Goal: Task Accomplishment & Management: Use online tool/utility

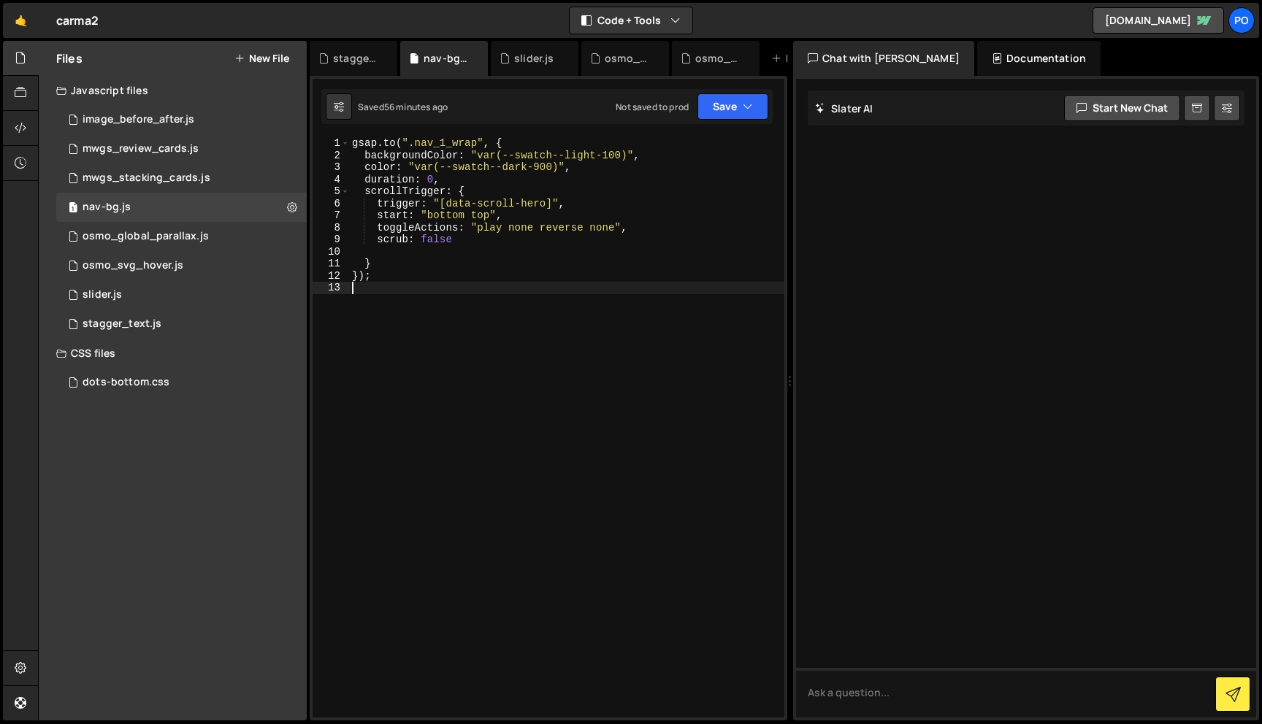
click at [294, 47] on div "Files New File" at bounding box center [173, 58] width 268 height 35
click at [275, 56] on button "New File" at bounding box center [261, 59] width 55 height 12
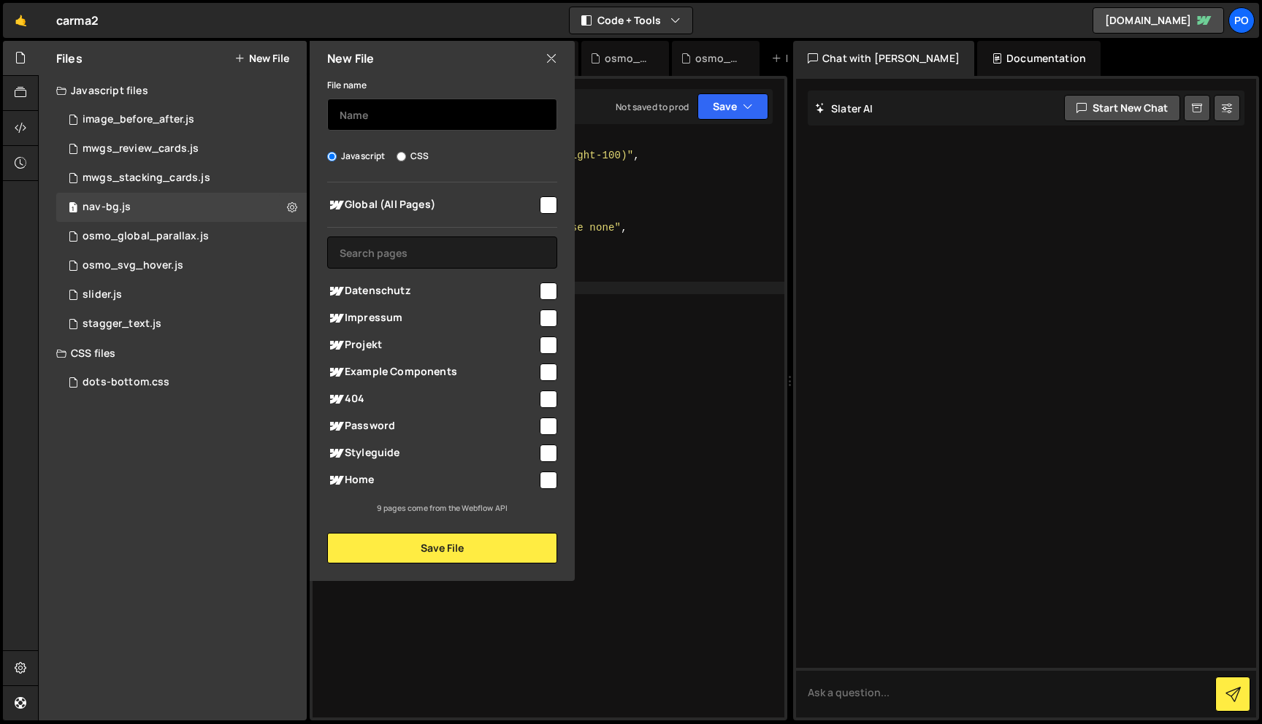
click at [420, 118] on input "text" at bounding box center [442, 115] width 230 height 32
type input "scroll-direction"
click at [550, 202] on input "checkbox" at bounding box center [549, 205] width 18 height 18
checkbox input "true"
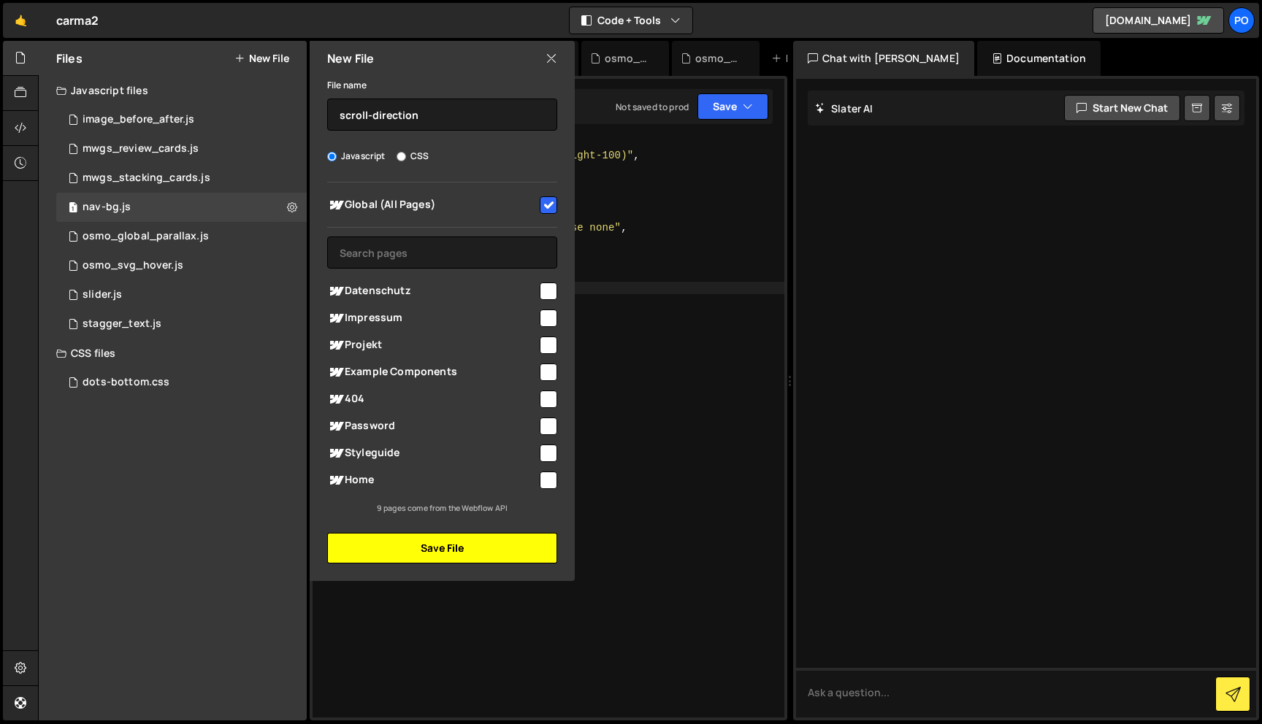
click at [485, 556] on button "Save File" at bounding box center [442, 548] width 230 height 31
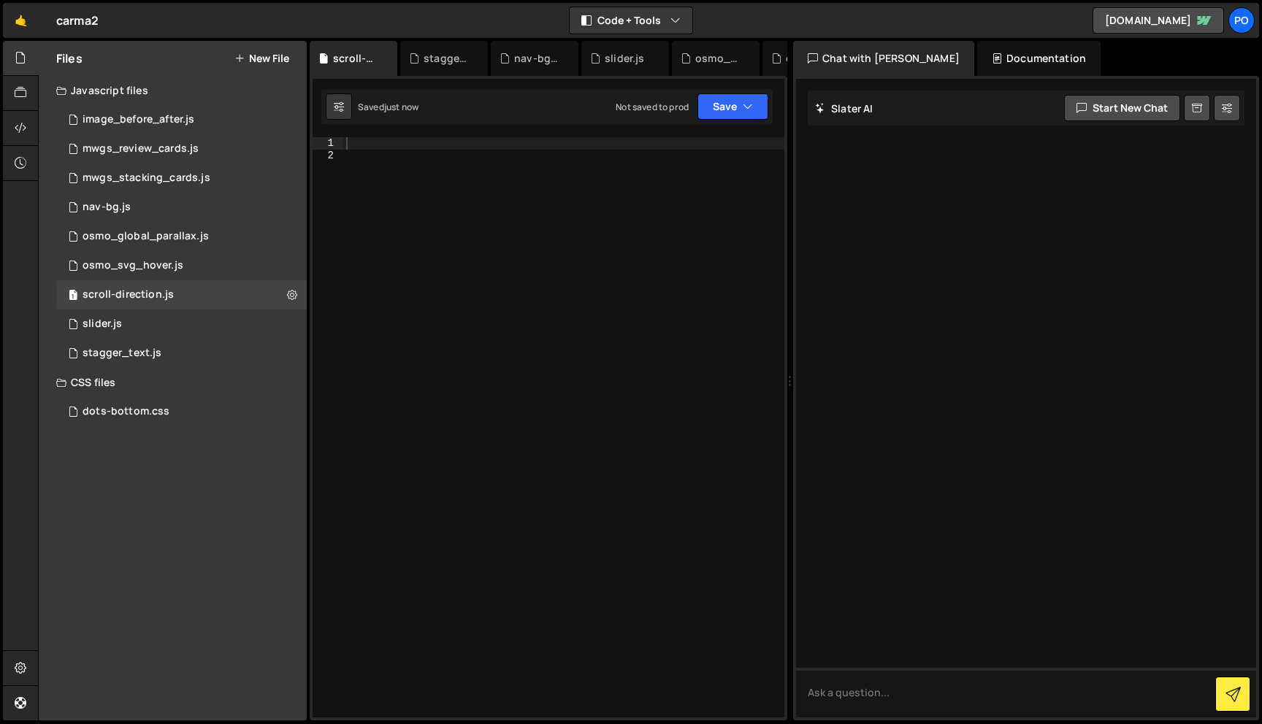
click at [396, 143] on div at bounding box center [563, 439] width 441 height 605
paste textarea "});"
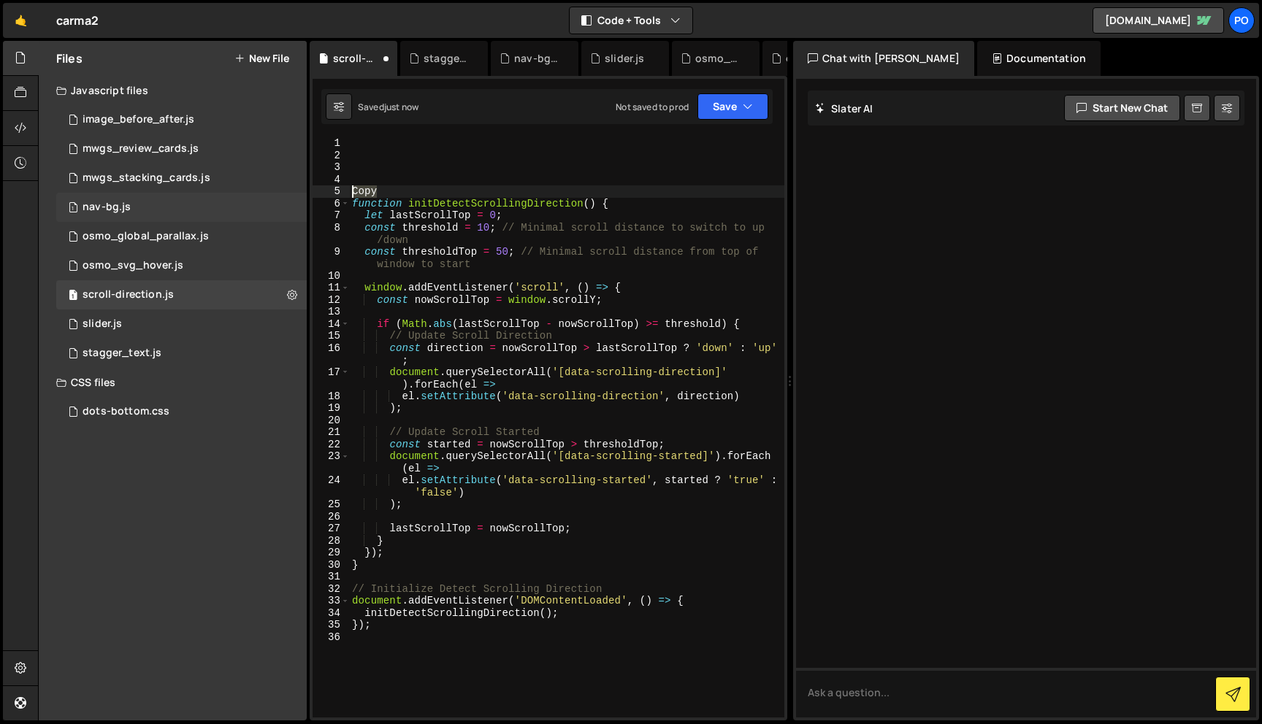
drag, startPoint x: 379, startPoint y: 193, endPoint x: 298, endPoint y: 193, distance: 81.0
click at [298, 193] on div "Files New File Javascript files 1 image_before_after.js 0 1 mwgs_review_cards.j…" at bounding box center [650, 381] width 1224 height 680
type textarea "Copy"
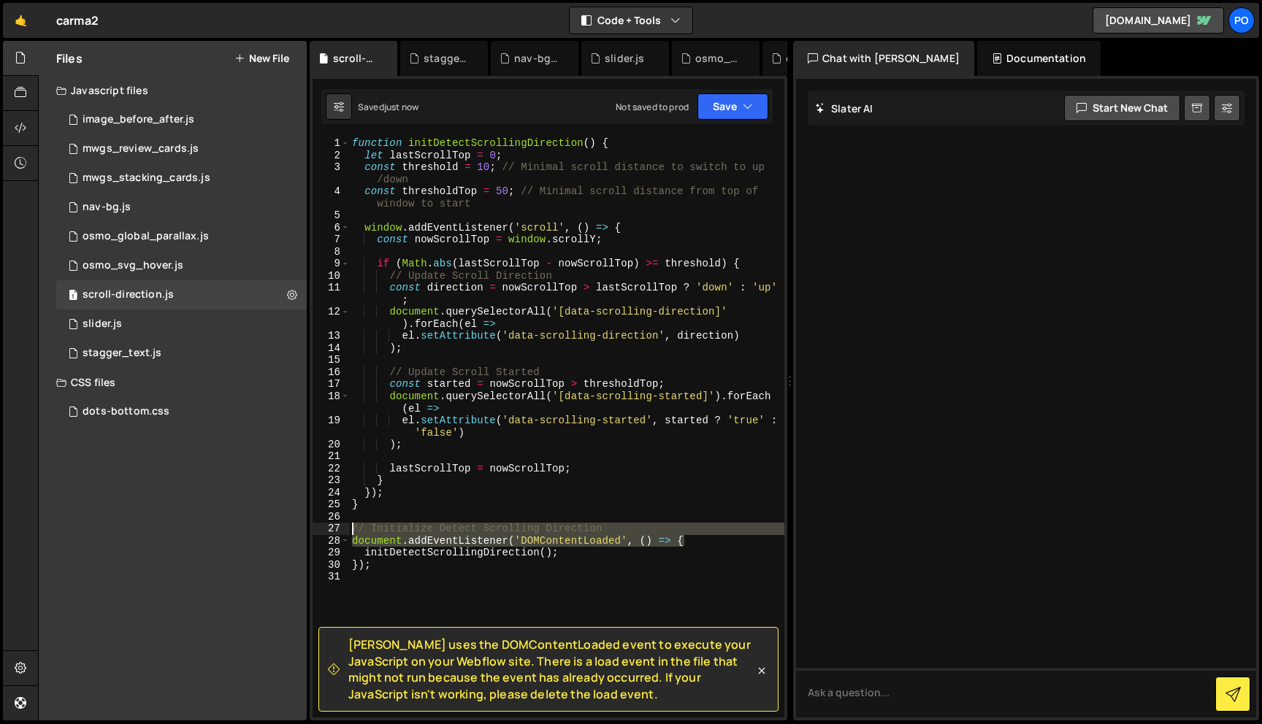
drag, startPoint x: 691, startPoint y: 540, endPoint x: 331, endPoint y: 532, distance: 360.0
click at [331, 532] on div "1 2 3 4 5 6 7 8 9 10 11 12 13 14 15 16 17 18 19 20 21 22 23 24 25 26 27 28 29 3…" at bounding box center [548, 427] width 472 height 580
type textarea "// Initialize Detect Scrolling Direction document.addEventListener('DOMContentL…"
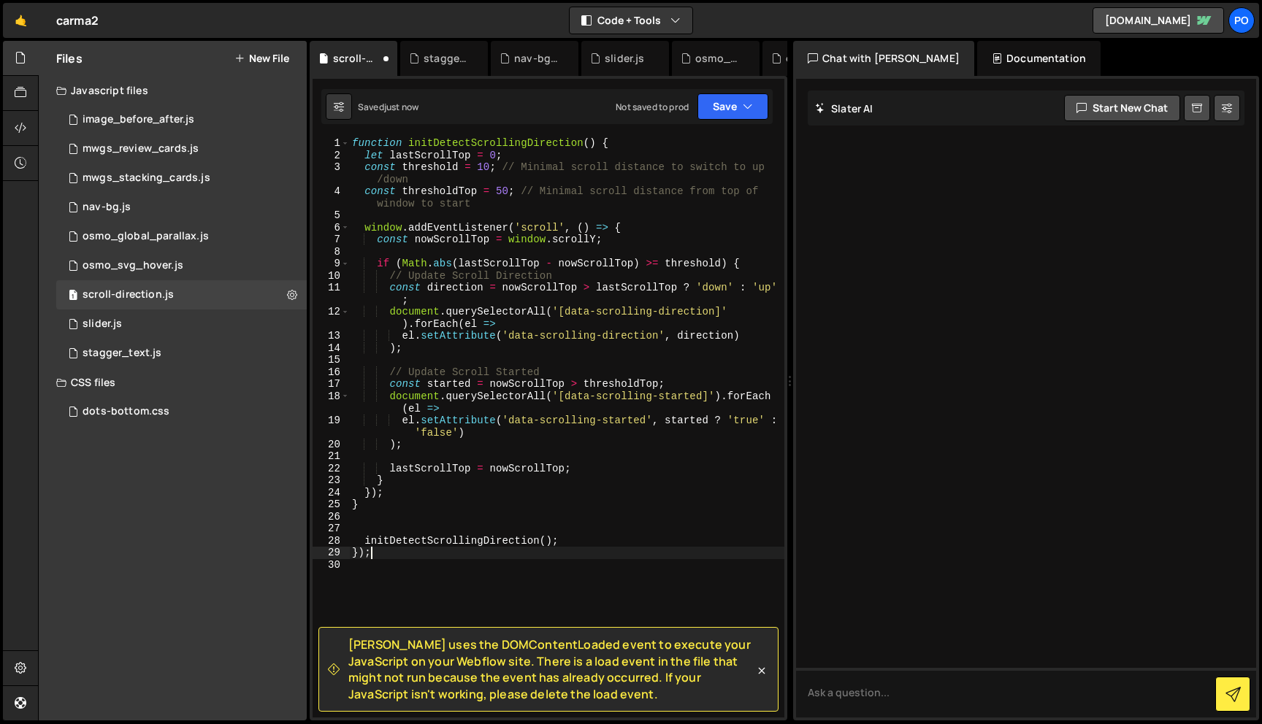
drag, startPoint x: 387, startPoint y: 550, endPoint x: 354, endPoint y: 550, distance: 32.9
click at [354, 550] on div "function initDetectScrollingDirection ( ) { let lastScrollTop = 0 ; const thres…" at bounding box center [566, 439] width 435 height 605
type textarea "});"
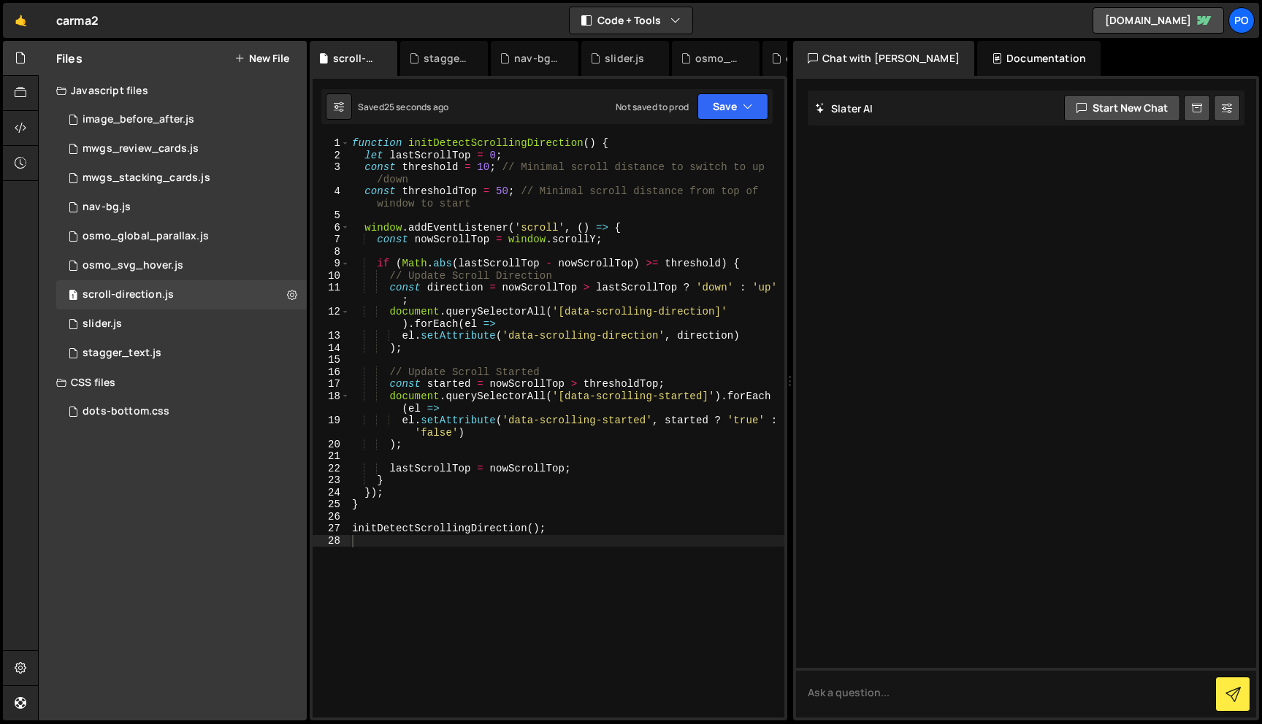
click at [276, 57] on button "New File" at bounding box center [261, 59] width 55 height 12
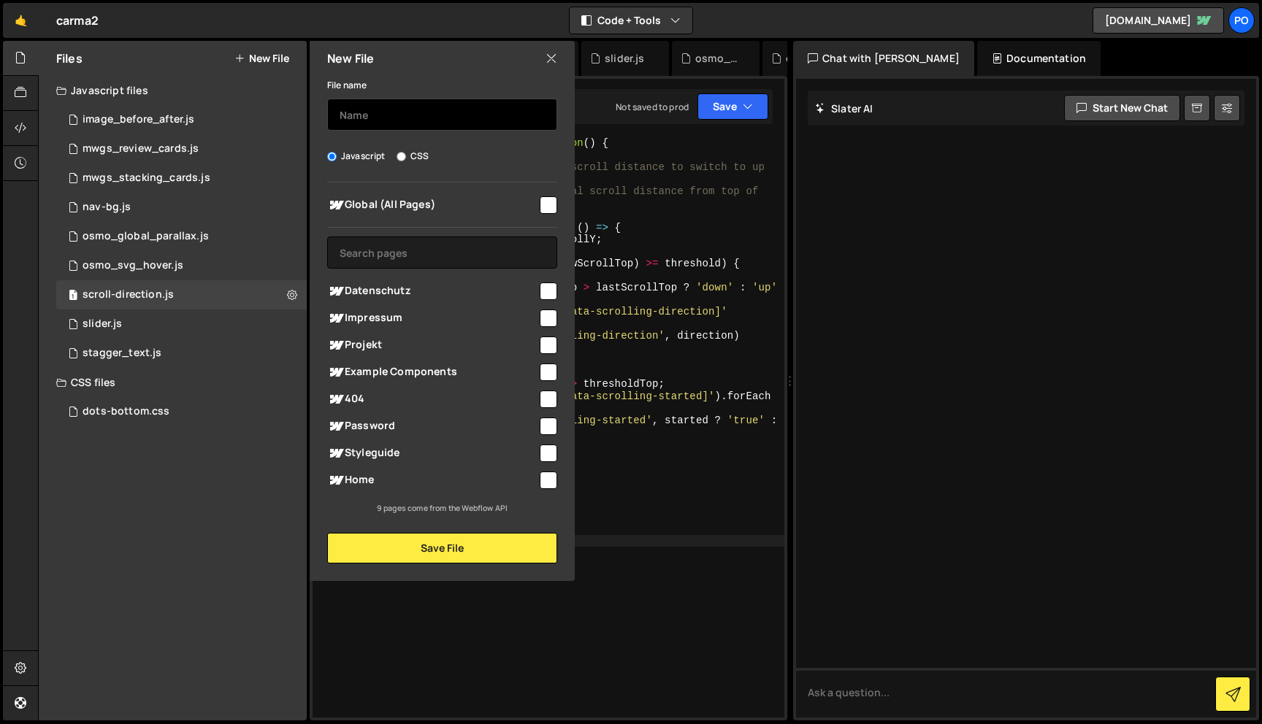
click at [382, 107] on input "text" at bounding box center [442, 115] width 230 height 32
type input "nav-direction"
click at [551, 203] on input "checkbox" at bounding box center [549, 205] width 18 height 18
checkbox input "true"
click at [399, 155] on input "CSS" at bounding box center [400, 156] width 9 height 9
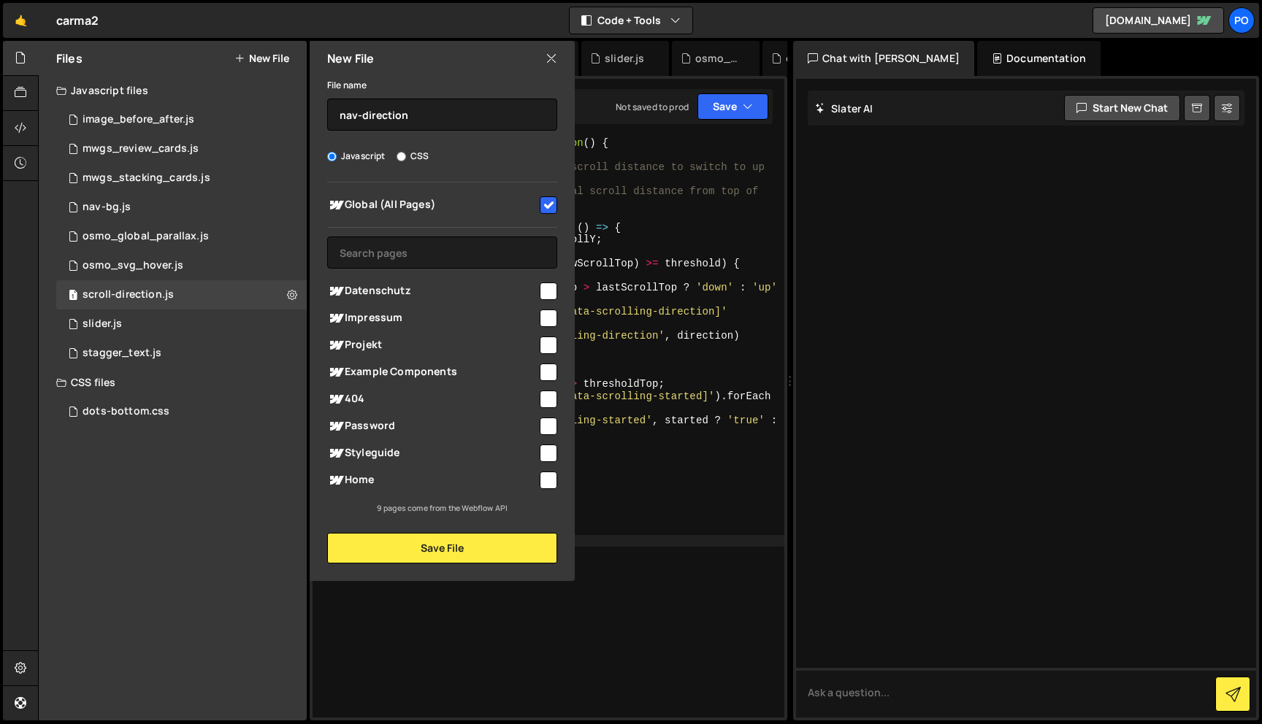
radio input "true"
click at [443, 548] on button "Save File" at bounding box center [442, 548] width 230 height 31
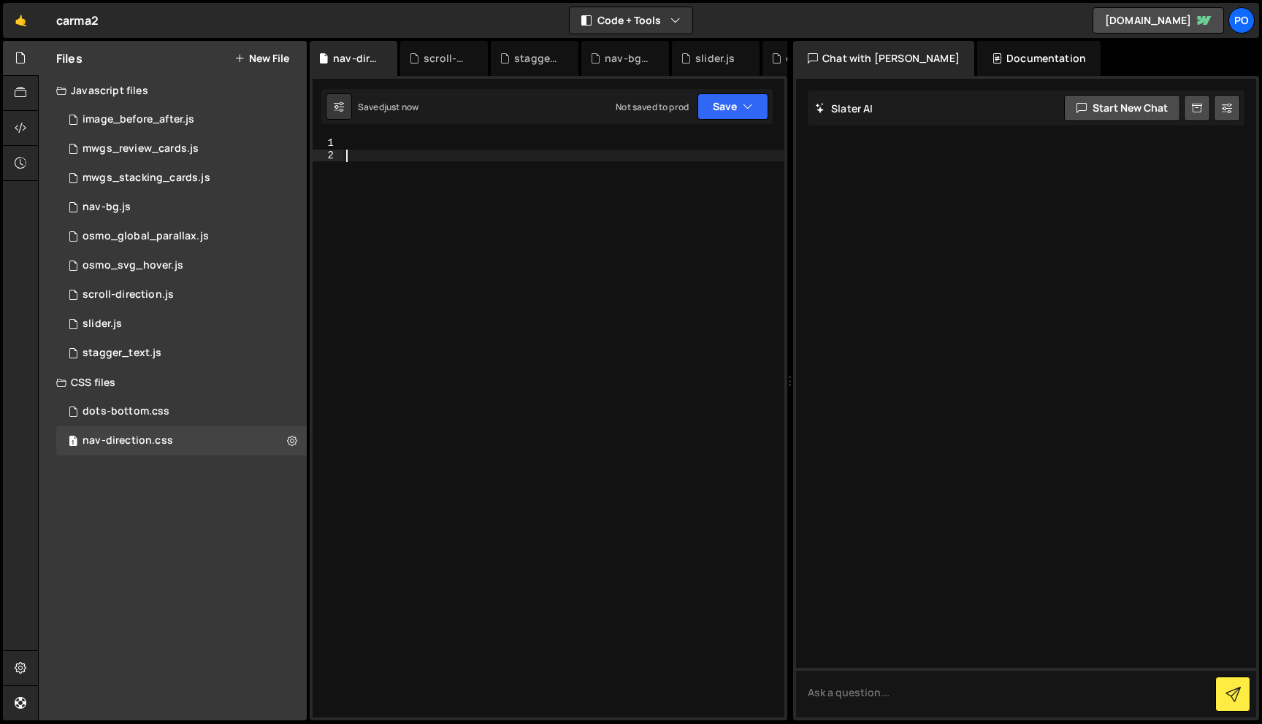
click at [388, 153] on div at bounding box center [563, 439] width 441 height 605
paste textarea "}"
type textarea "}"
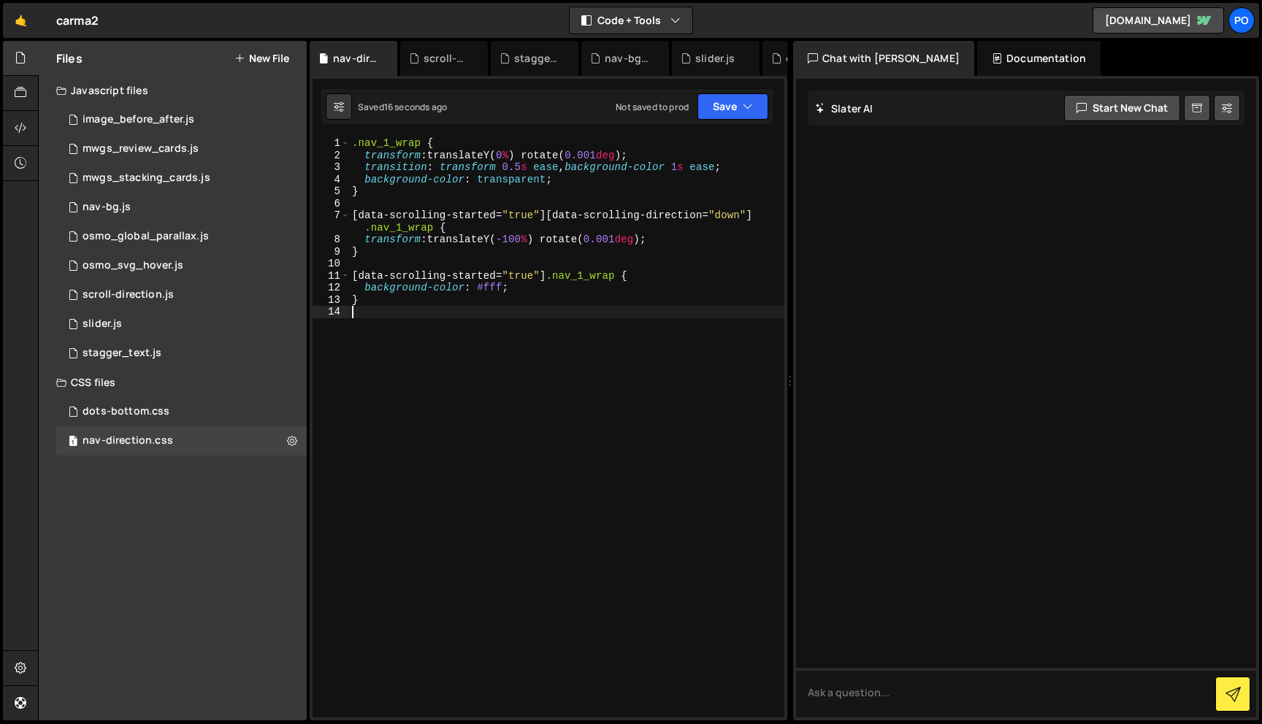
click at [519, 313] on div ".nav_1_wrap { transform : translateY( 0 % ) rotate( 0.001 deg ) ; transition : …" at bounding box center [566, 439] width 435 height 605
drag, startPoint x: 518, startPoint y: 288, endPoint x: 379, endPoint y: 288, distance: 138.7
click at [379, 288] on div ".nav_1_wrap { transform : translateY( 0 % ) rotate( 0.001 deg ) ; transition : …" at bounding box center [566, 439] width 435 height 605
type textarea "background-color: #fff;"
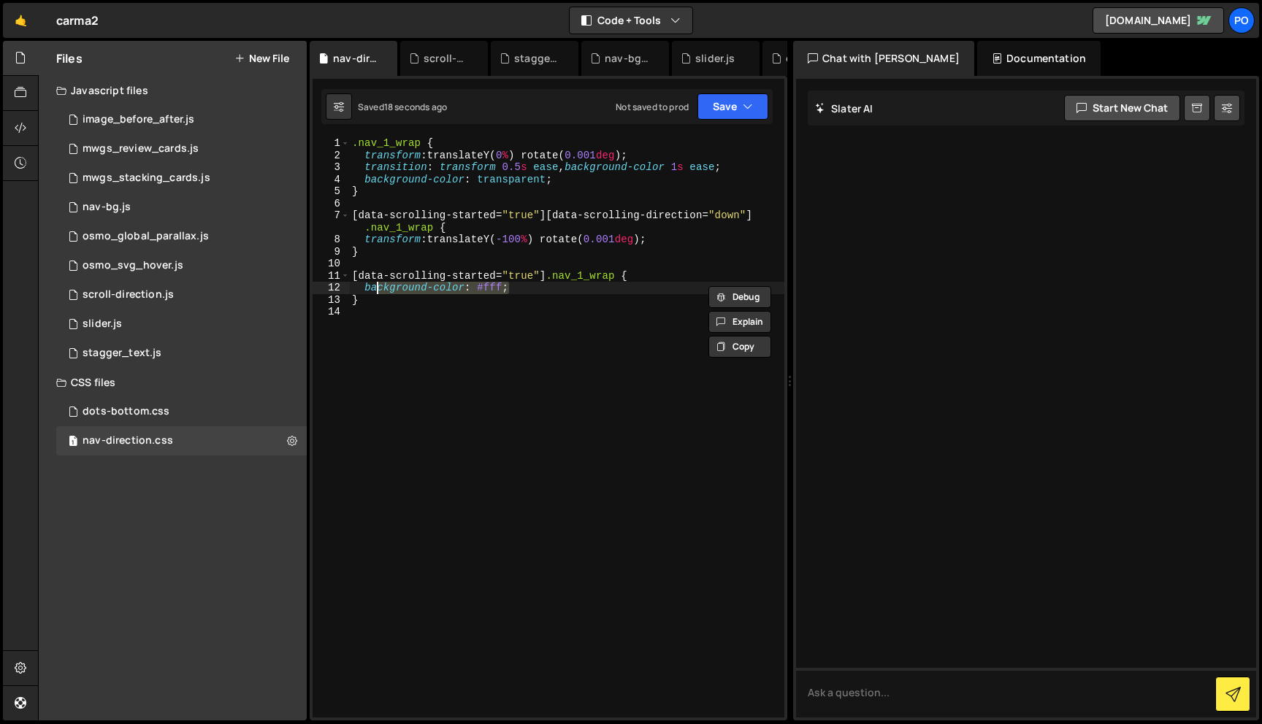
click at [379, 311] on div ".nav_1_wrap { transform : translateY( 0 % ) rotate( 0.001 deg ) ; transition : …" at bounding box center [566, 439] width 435 height 605
click at [529, 291] on div ".nav_1_wrap { transform : translateY( 0 % ) rotate( 0.001 deg ) ; transition : …" at bounding box center [566, 439] width 435 height 605
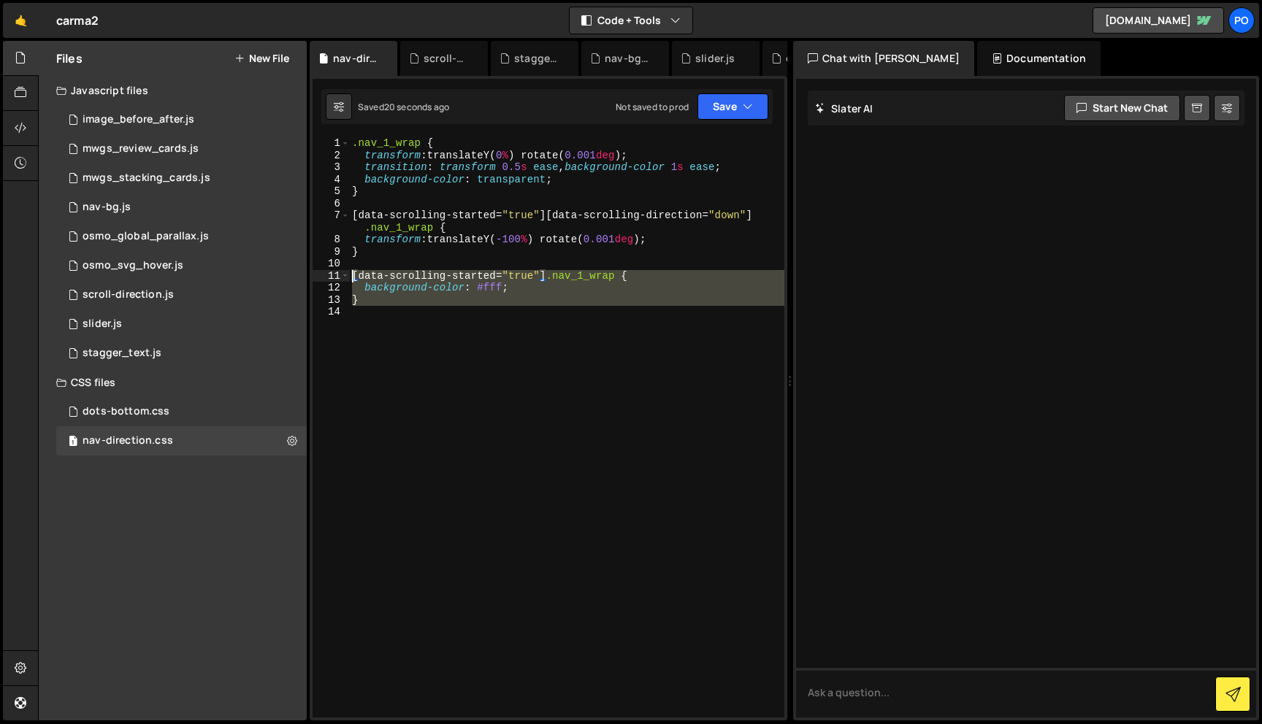
drag, startPoint x: 426, startPoint y: 311, endPoint x: 334, endPoint y: 274, distance: 99.9
click at [334, 274] on div "background-color: #fff; 1 2 3 4 5 6 7 8 9 10 11 12 13 14 .nav_1_wrap { transfor…" at bounding box center [548, 427] width 472 height 580
type textarea "[data-scrolling-started="true"] .nav_1_wrap { background-color: #fff;"
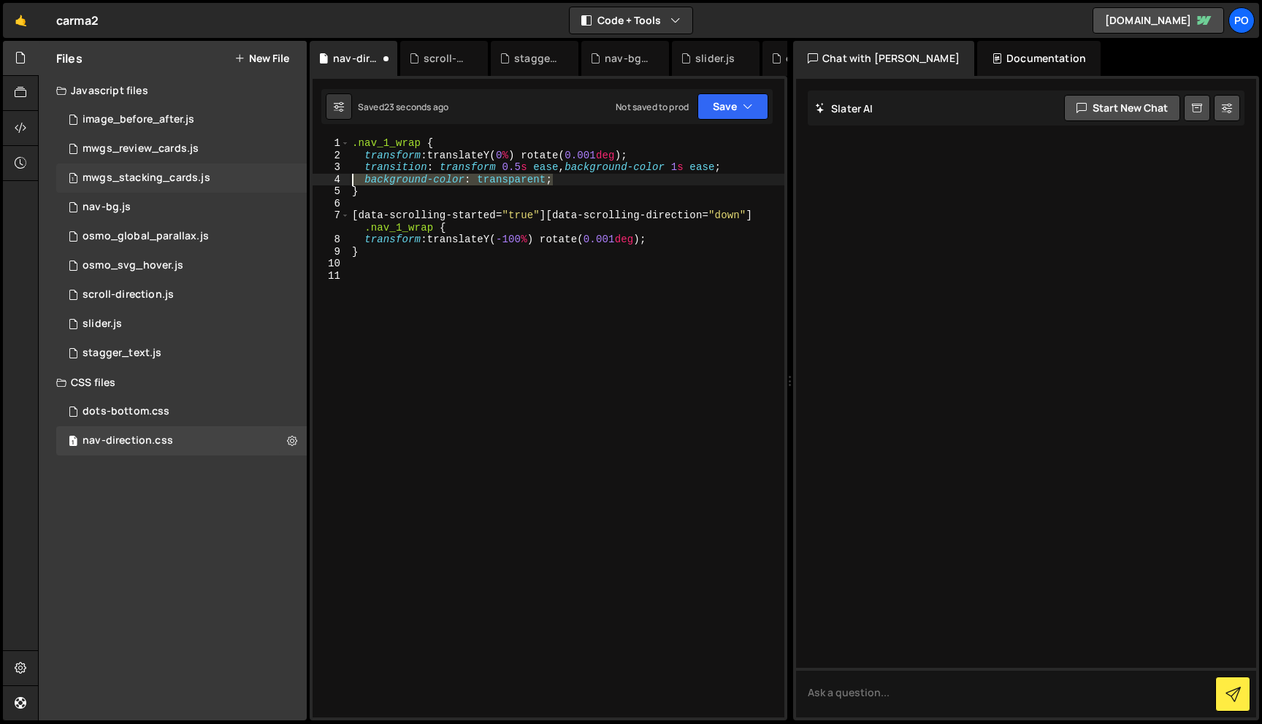
drag, startPoint x: 587, startPoint y: 174, endPoint x: 239, endPoint y: 181, distance: 348.3
click at [239, 181] on div "Files New File Javascript files 1 image_before_after.js 0 1 mwgs_review_cards.j…" at bounding box center [650, 381] width 1224 height 680
type textarea "background-color: transparent;"
type textarea "transition: transform 0.5s ease, background-color 1s ease;"
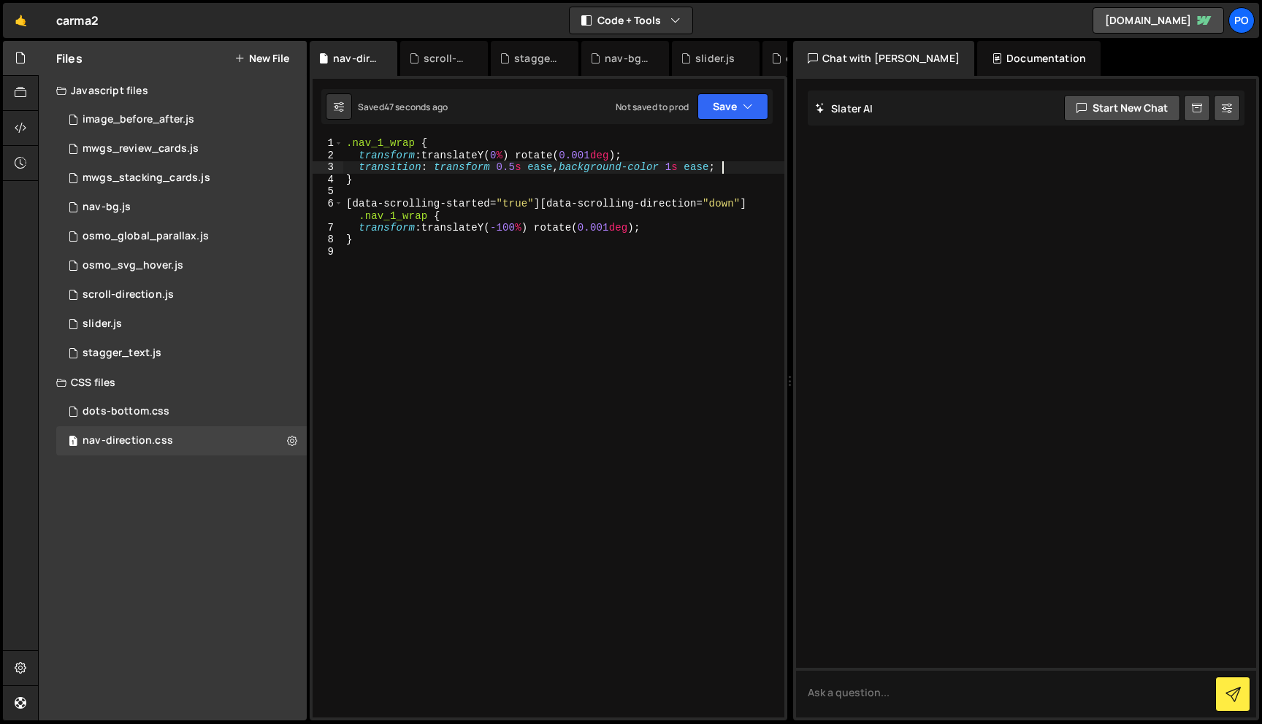
click at [537, 294] on div ".nav_1_wrap { transform : translateY( 0 % ) rotate( 0.001 deg ) ; transition : …" at bounding box center [563, 439] width 441 height 605
drag, startPoint x: 564, startPoint y: 167, endPoint x: 794, endPoint y: 167, distance: 229.3
click at [794, 167] on div "Files New File Javascript files 1 image_before_after.js 0 1 mwgs_review_cards.j…" at bounding box center [650, 381] width 1224 height 680
type textarea "transition: transform 0.5s ease"
click at [555, 257] on div ".nav_1_wrap { transform : translateY( 0 % ) rotate( 0.001 deg ) ; transition : …" at bounding box center [563, 439] width 441 height 605
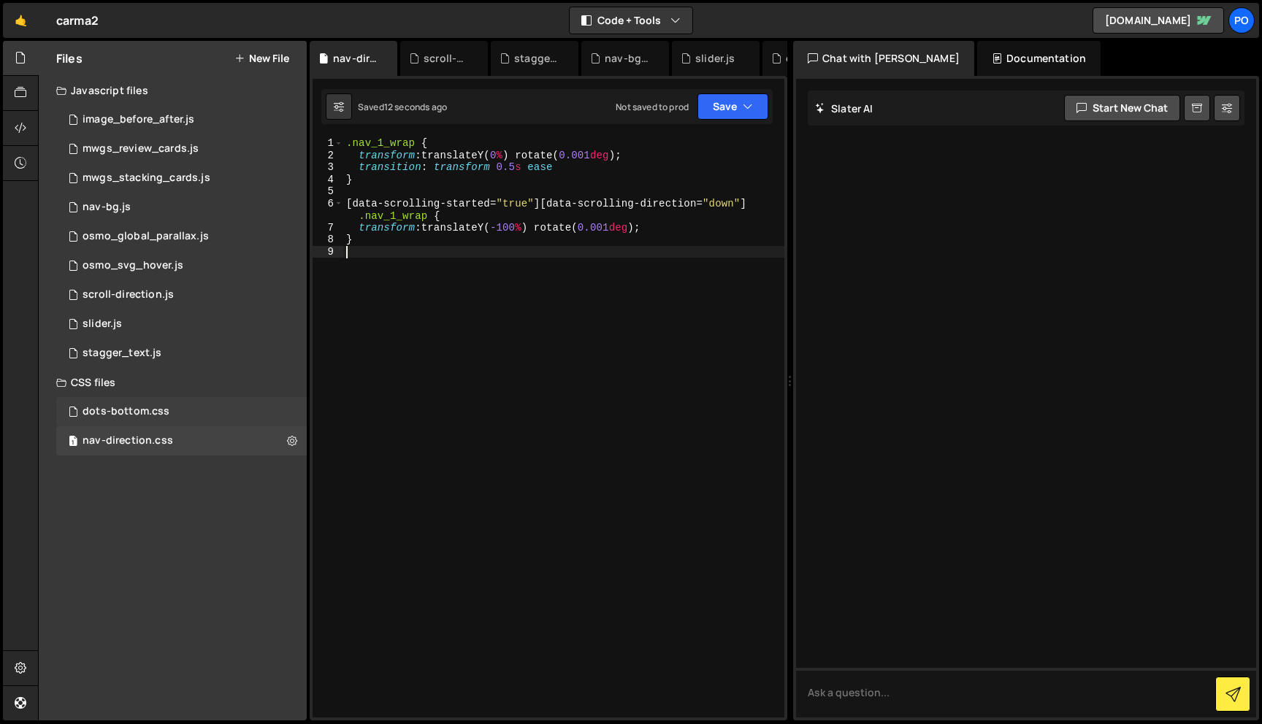
click at [204, 416] on div "dots-bottom.css 0" at bounding box center [181, 411] width 250 height 29
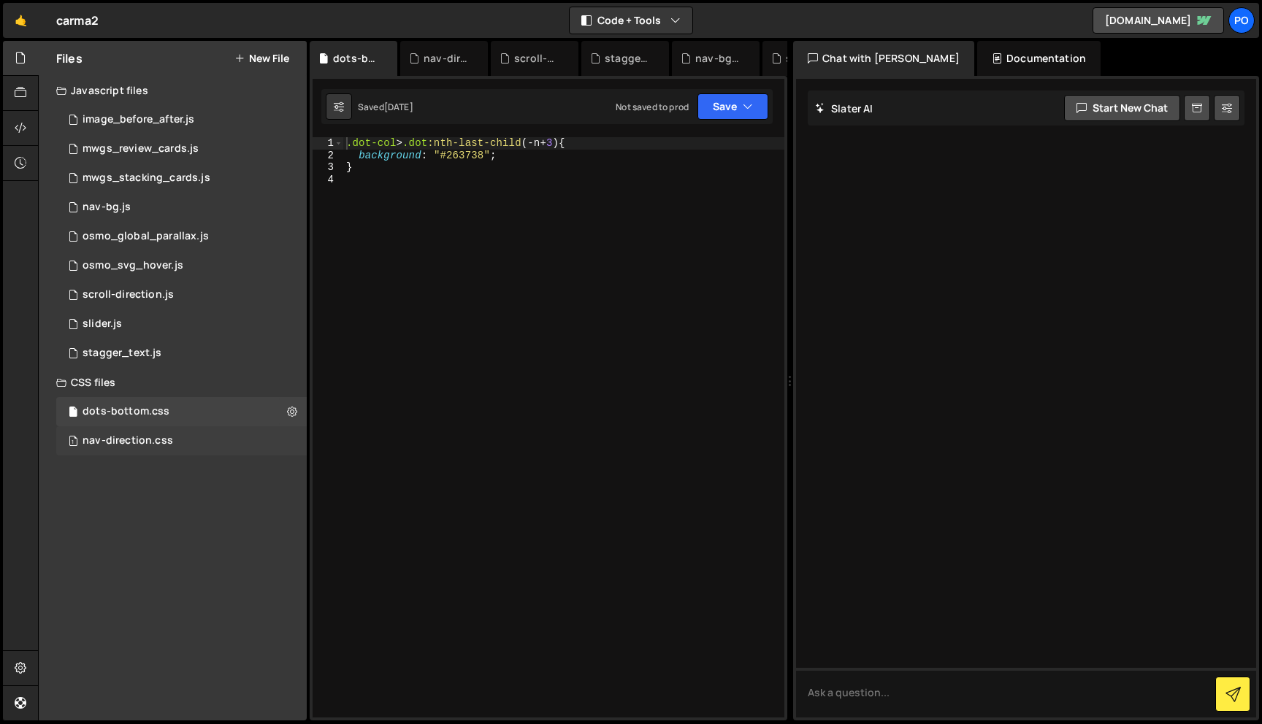
click at [200, 435] on div "1 nav-direction.css 0" at bounding box center [181, 440] width 250 height 29
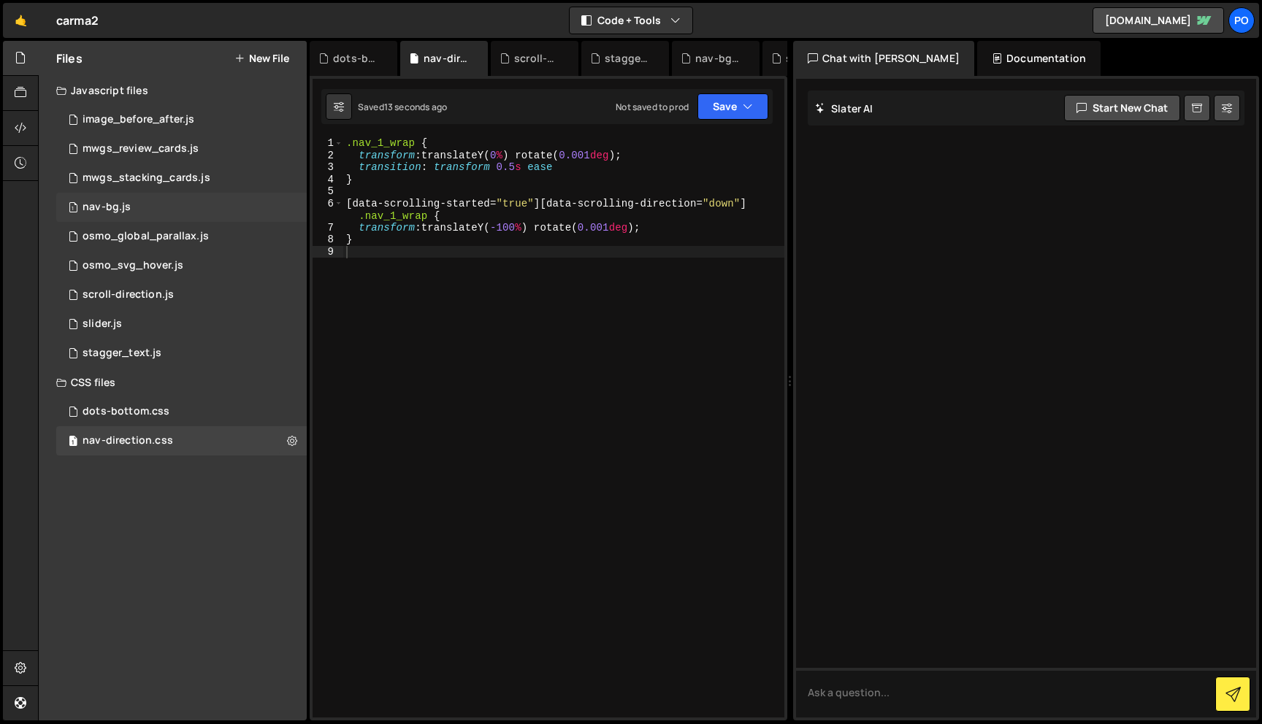
click at [167, 202] on div "1 nav-bg.js 0" at bounding box center [181, 207] width 250 height 29
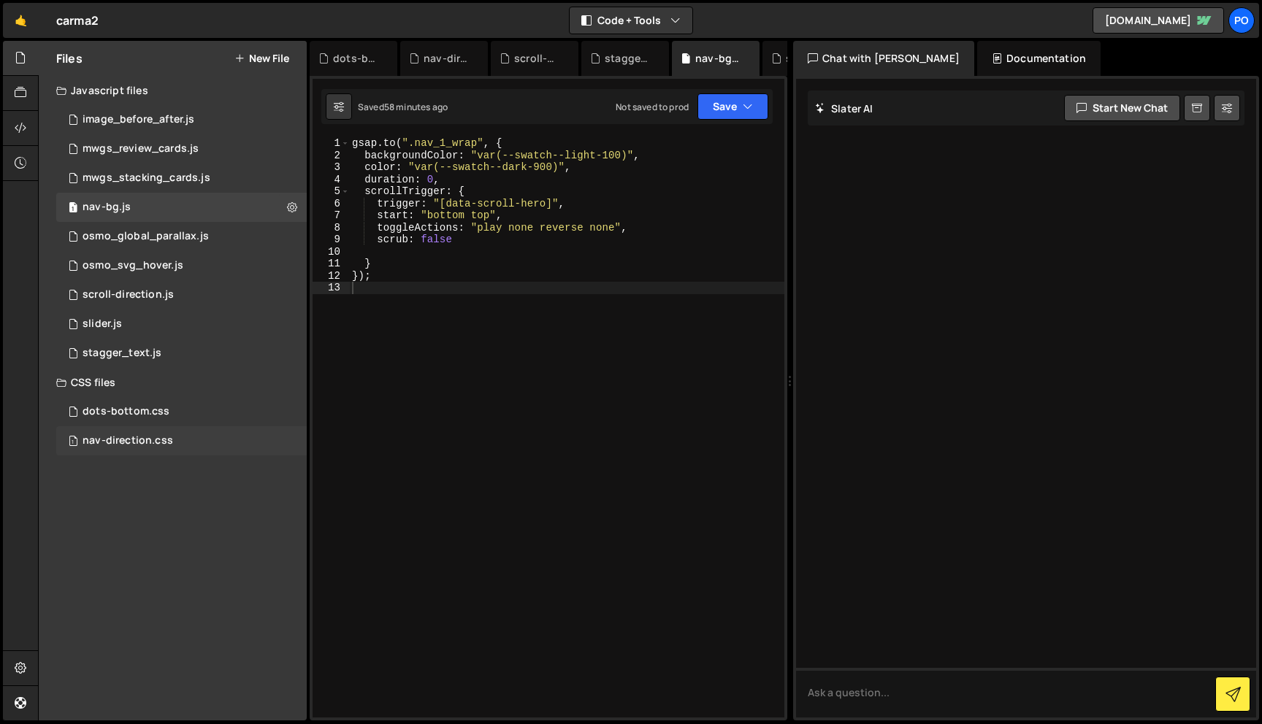
click at [165, 440] on div "nav-direction.css" at bounding box center [128, 440] width 91 height 13
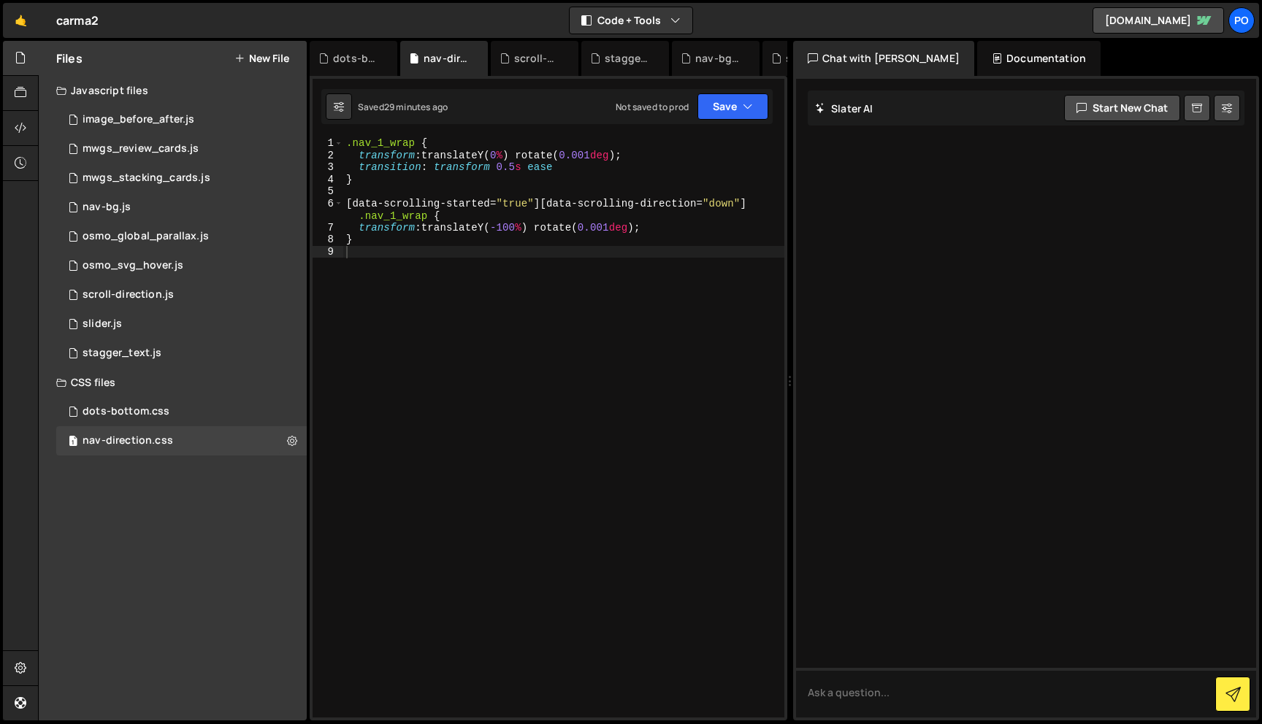
click at [501, 282] on div ".nav_1_wrap { transform : translateY( 0 % ) rotate( 0.001 deg ) ; transition : …" at bounding box center [563, 439] width 441 height 605
click at [168, 189] on div "1 mwgs_stacking_cards.js 0" at bounding box center [181, 178] width 250 height 29
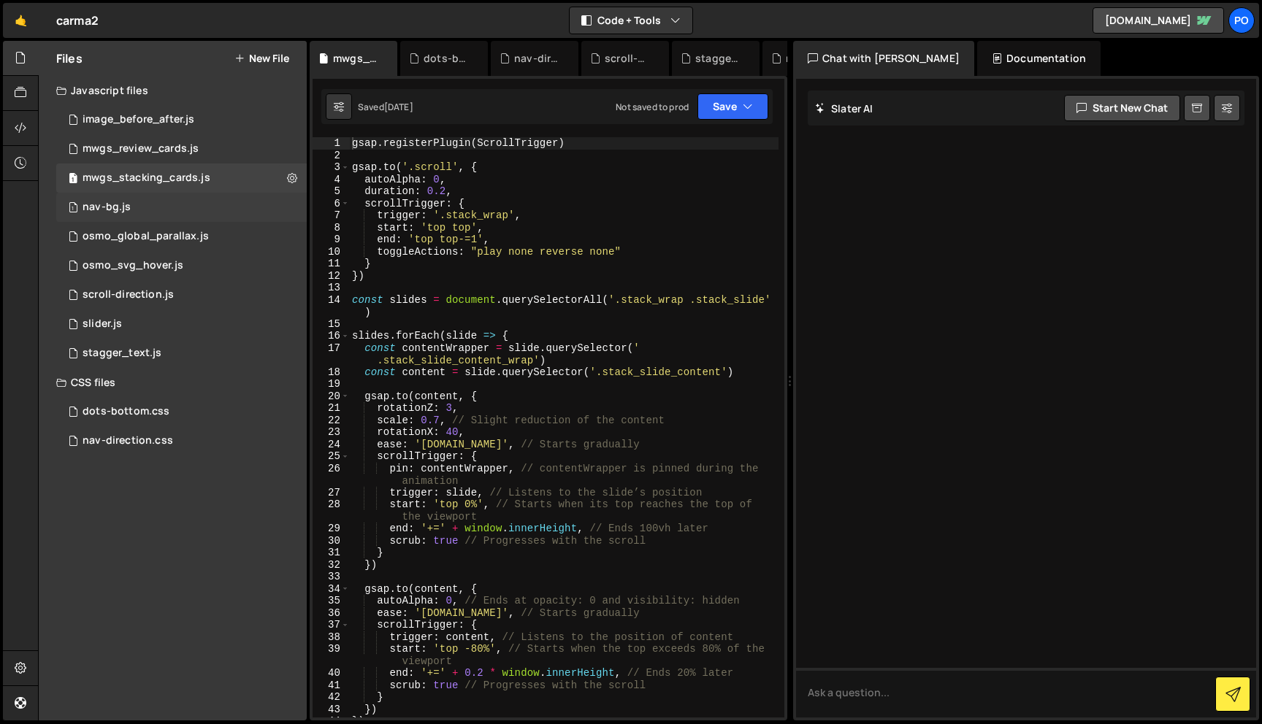
click at [166, 206] on div "1 nav-bg.js 0" at bounding box center [181, 207] width 250 height 29
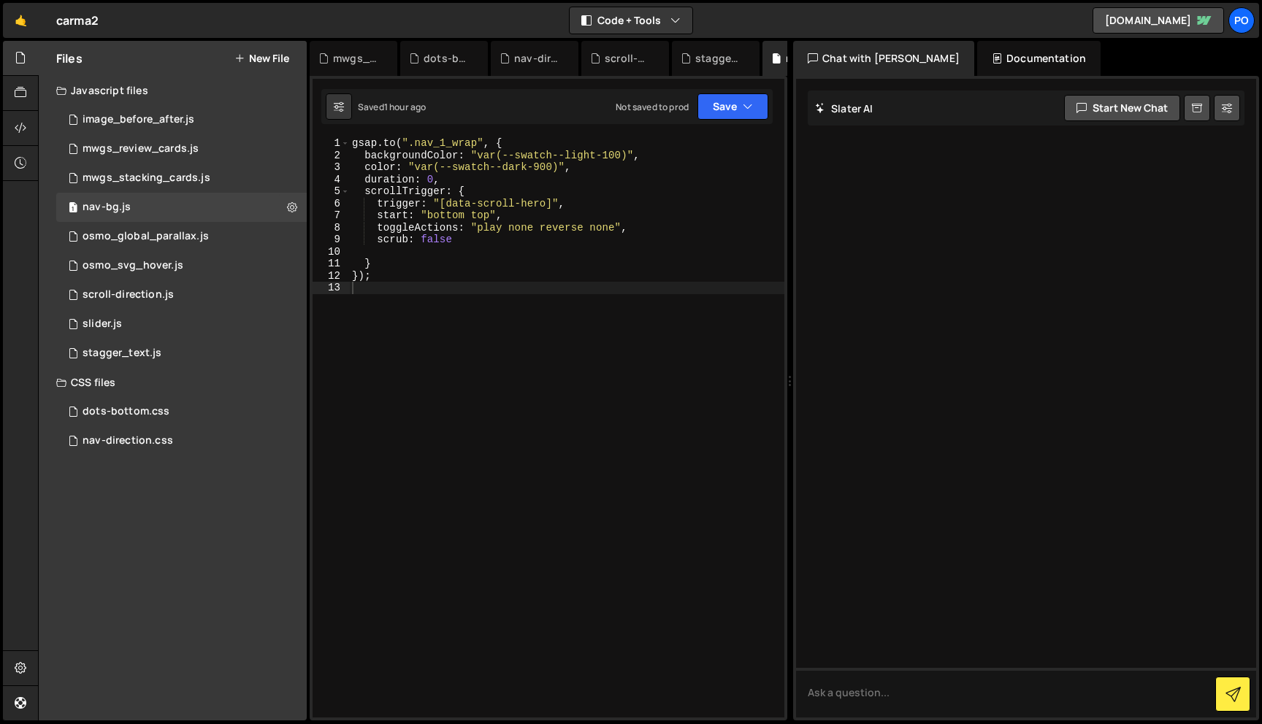
click at [469, 288] on div "gsap . to ( ".nav_1_wrap" , { backgroundColor : "var(--swatch--light-100)" , co…" at bounding box center [566, 439] width 435 height 605
click at [521, 215] on div "gsap . to ( ".nav_1_wrap" , { backgroundColor : "var(--swatch--light-100)" , co…" at bounding box center [566, 439] width 435 height 605
drag, startPoint x: 448, startPoint y: 180, endPoint x: 331, endPoint y: 180, distance: 116.1
click at [331, 180] on div "start: "bottom top", 1 2 3 4 5 6 7 8 9 10 11 12 13 gsap . to ( ".nav_1_wrap" , …" at bounding box center [548, 427] width 472 height 580
click at [479, 242] on div "gsap . to ( ".nav_1_wrap" , { backgroundColor : "var(--swatch--light-100)" , co…" at bounding box center [566, 439] width 435 height 605
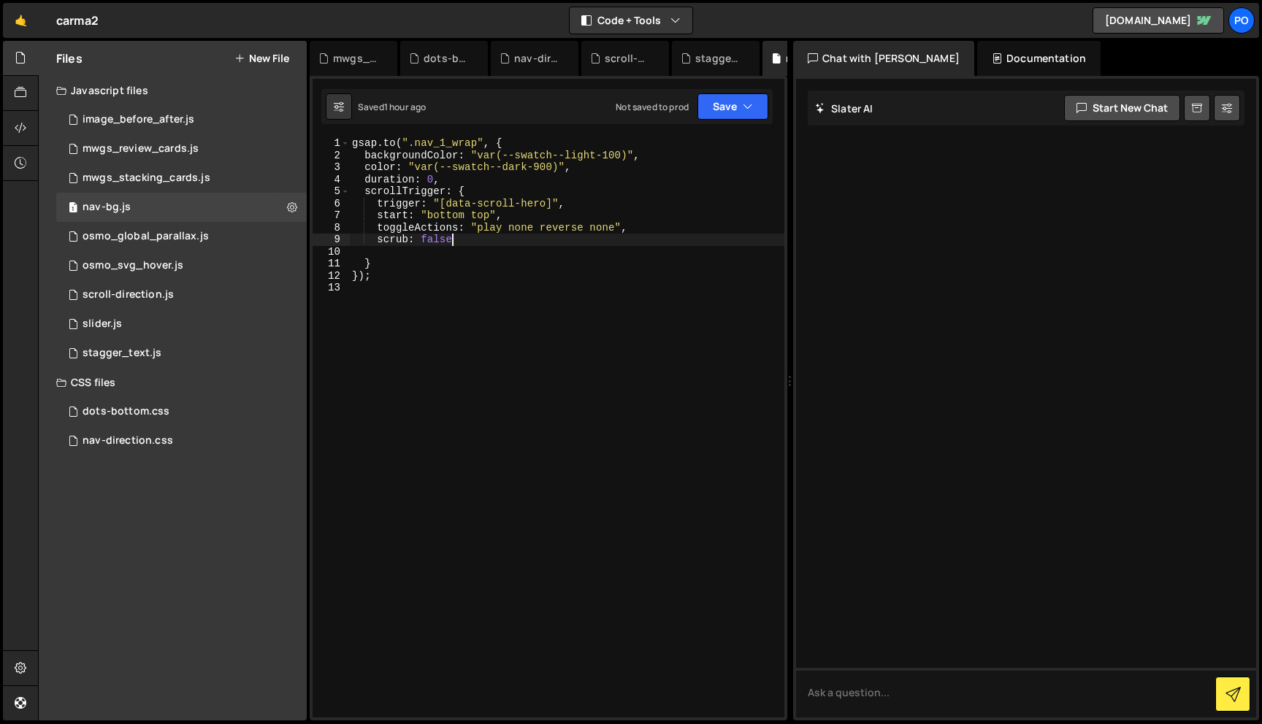
click at [445, 239] on div "gsap . to ( ".nav_1_wrap" , { backgroundColor : "var(--swatch--light-100)" , co…" at bounding box center [566, 439] width 435 height 605
click at [440, 242] on div "gsap . to ( ".nav_1_wrap" , { backgroundColor : "var(--swatch--light-100)" , co…" at bounding box center [566, 439] width 435 height 605
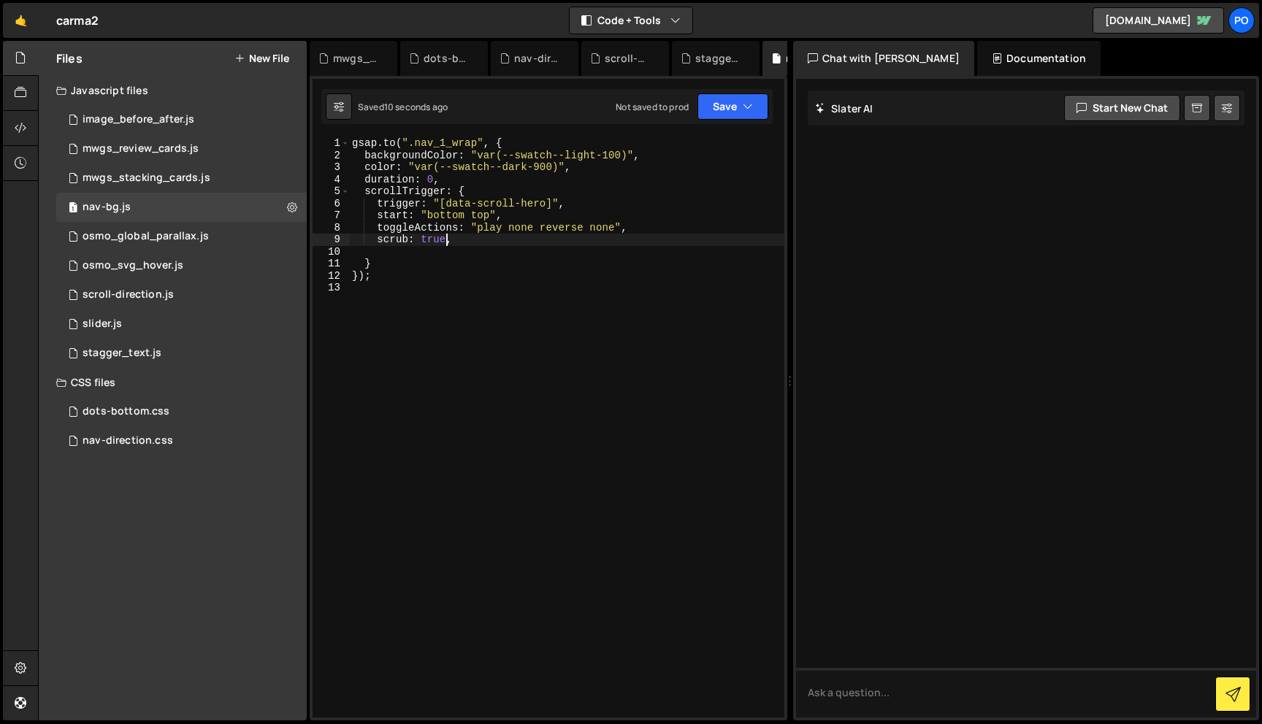
click at [548, 211] on div "gsap . to ( ".nav_1_wrap" , { backgroundColor : "var(--swatch--light-100)" , co…" at bounding box center [566, 439] width 435 height 605
type textarea "start: "bottom top","
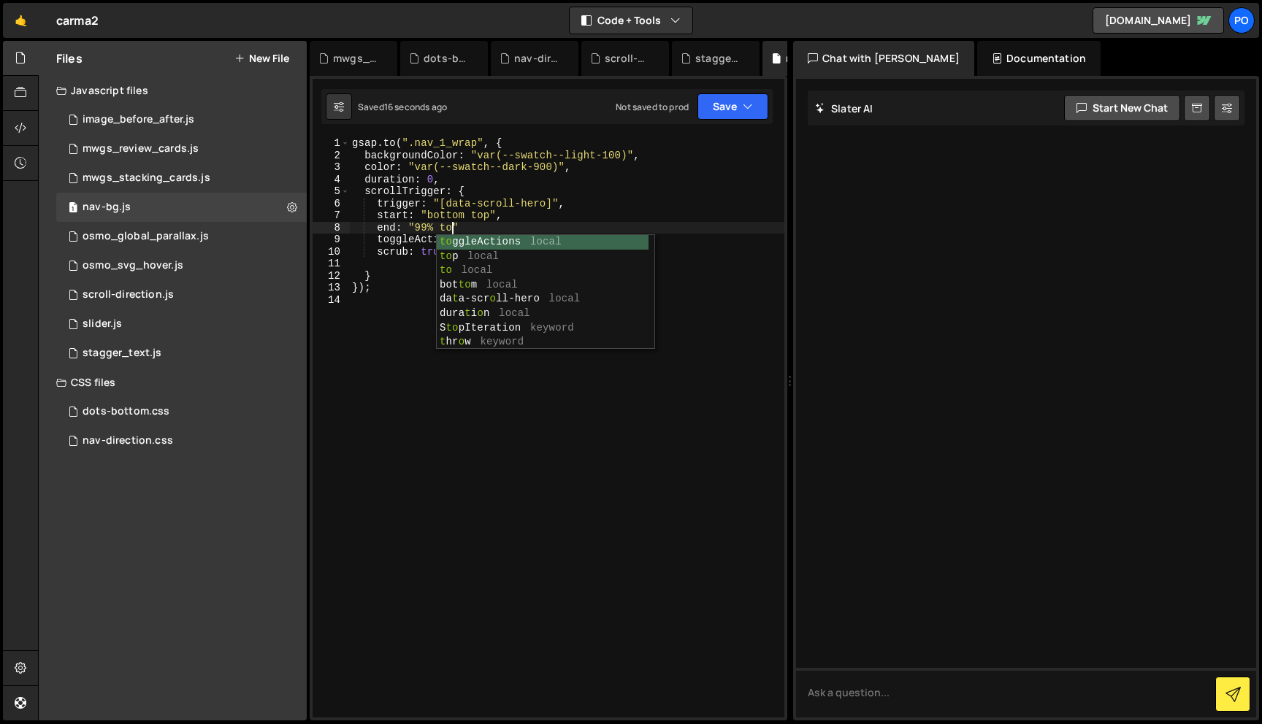
scroll to position [0, 7]
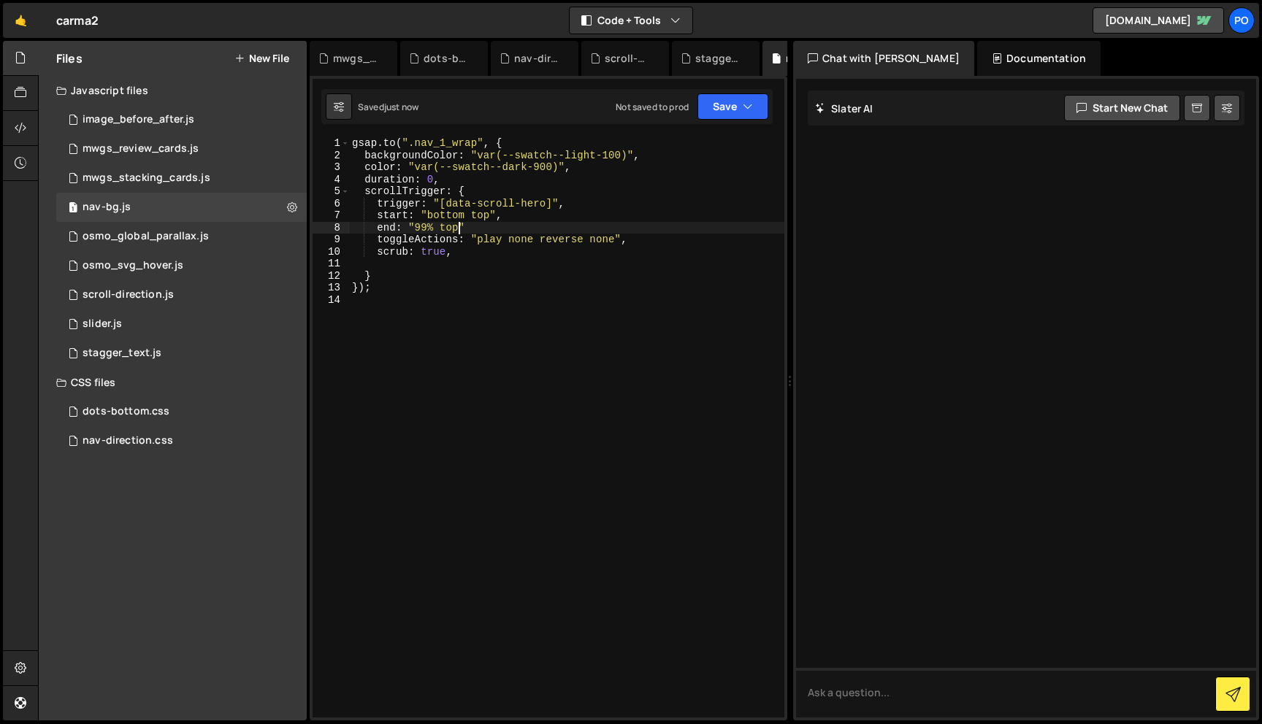
click at [440, 221] on div "gsap . to ( ".nav_1_wrap" , { backgroundColor : "var(--swatch--light-100)" , co…" at bounding box center [566, 439] width 435 height 605
click at [432, 228] on div "gsap . to ( ".nav_1_wrap" , { backgroundColor : "var(--swatch--light-100)" , co…" at bounding box center [566, 439] width 435 height 605
click at [441, 213] on div "gsap . to ( ".nav_1_wrap" , { backgroundColor : "var(--swatch--light-100)" , co…" at bounding box center [566, 439] width 435 height 605
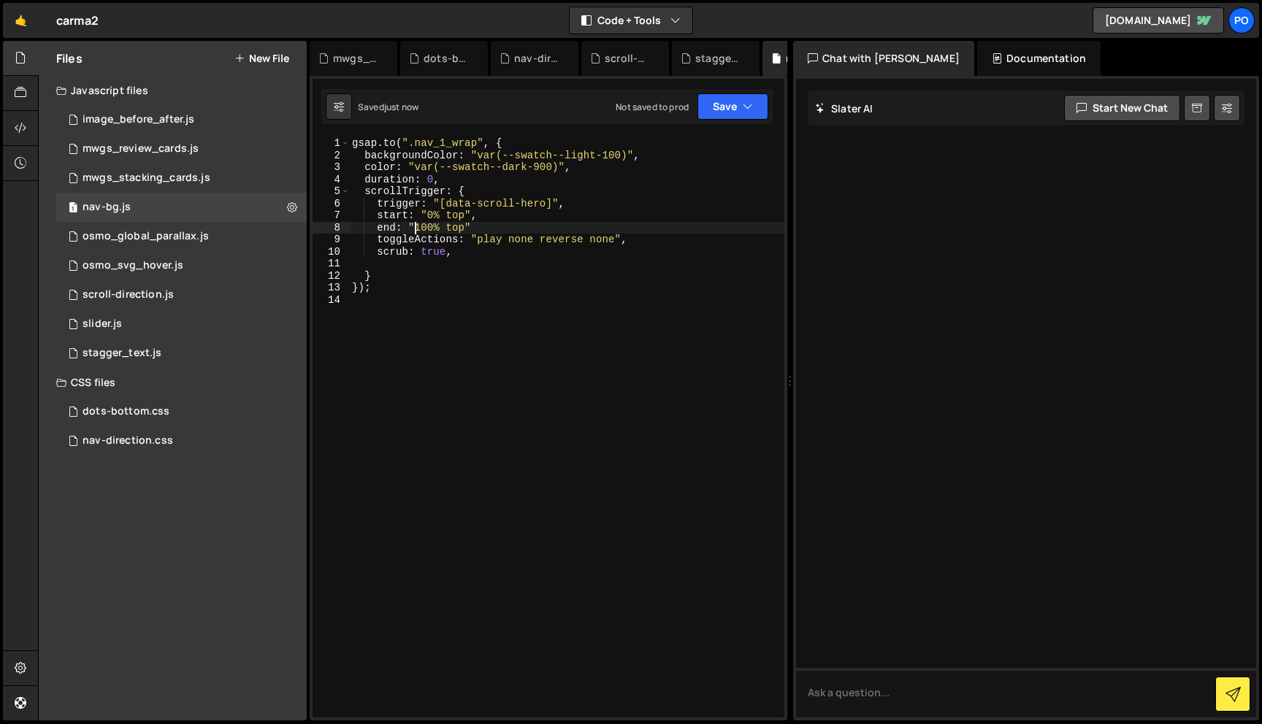
click at [416, 228] on div "gsap . to ( ".nav_1_wrap" , { backgroundColor : "var(--swatch--light-100)" , co…" at bounding box center [566, 439] width 435 height 605
click at [434, 228] on div "gsap . to ( ".nav_1_wrap" , { backgroundColor : "var(--swatch--light-100)" , co…" at bounding box center [566, 439] width 435 height 605
click at [521, 272] on div "gsap . to ( ".nav_1_wrap" , { backgroundColor : "var(--swatch--light-100)" , co…" at bounding box center [566, 439] width 435 height 605
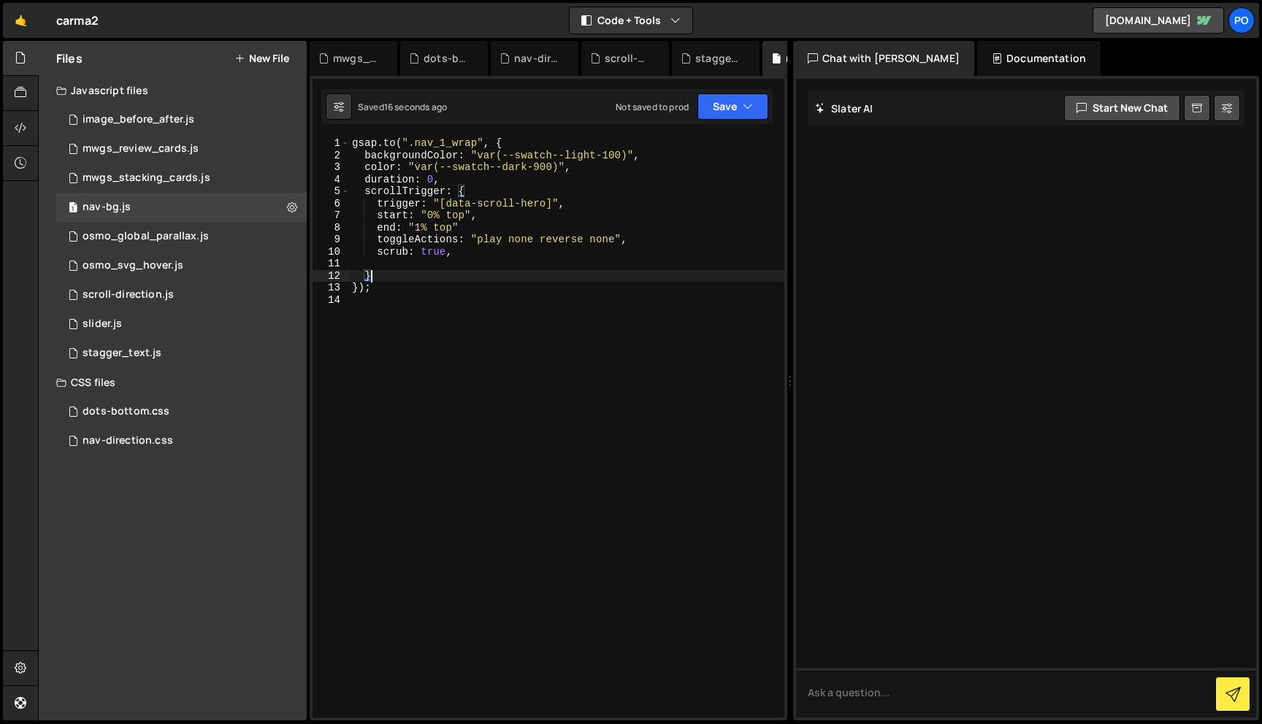
click at [431, 278] on div "gsap . to ( ".nav_1_wrap" , { backgroundColor : "var(--swatch--light-100)" , co…" at bounding box center [566, 439] width 435 height 605
click at [434, 220] on div "gsap . to ( ".nav_1_wrap" , { backgroundColor : "var(--swatch--light-100)" , co…" at bounding box center [566, 439] width 435 height 605
click at [440, 219] on div "gsap . to ( ".nav_1_wrap" , { backgroundColor : "var(--swatch--light-100)" , co…" at bounding box center [566, 439] width 435 height 605
click at [428, 228] on div "gsap . to ( ".nav_1_wrap" , { backgroundColor : "var(--swatch--light-100)" , co…" at bounding box center [566, 439] width 435 height 605
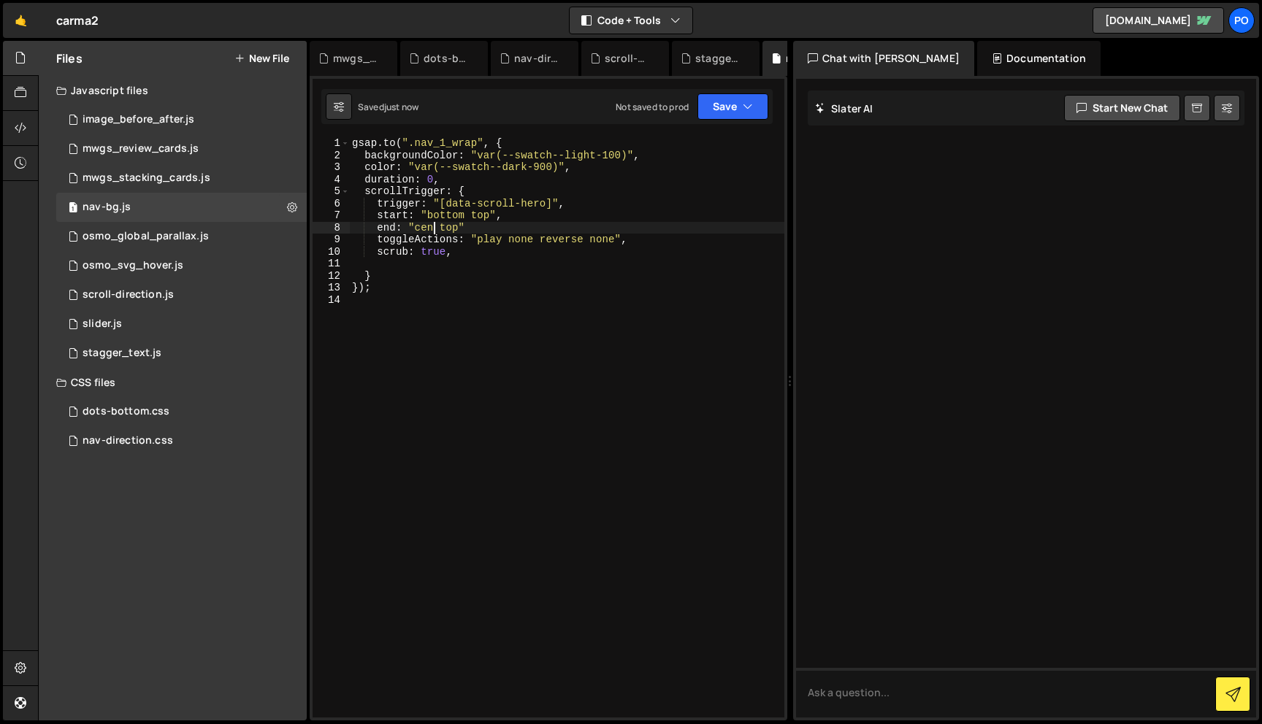
scroll to position [0, 7]
type textarea "end: "center top""
